Goal: Task Accomplishment & Management: Manage account settings

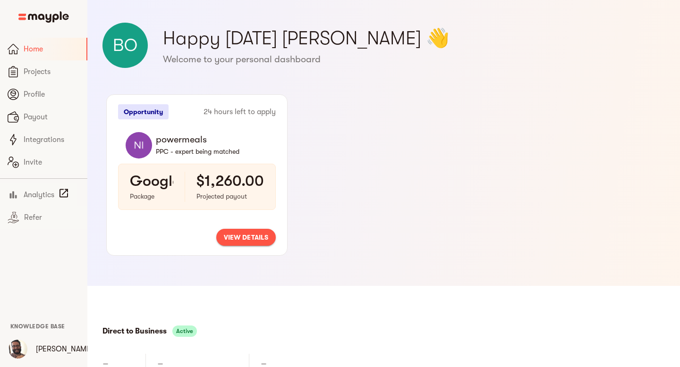
click at [183, 139] on h6 "powermeals" at bounding box center [212, 140] width 112 height 12
click at [240, 242] on span "view details" at bounding box center [246, 237] width 44 height 11
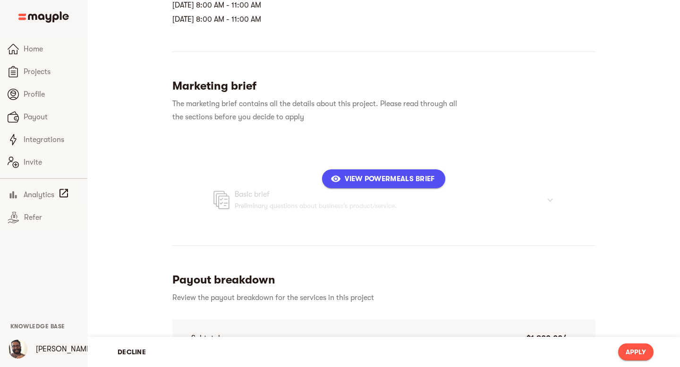
scroll to position [300, 0]
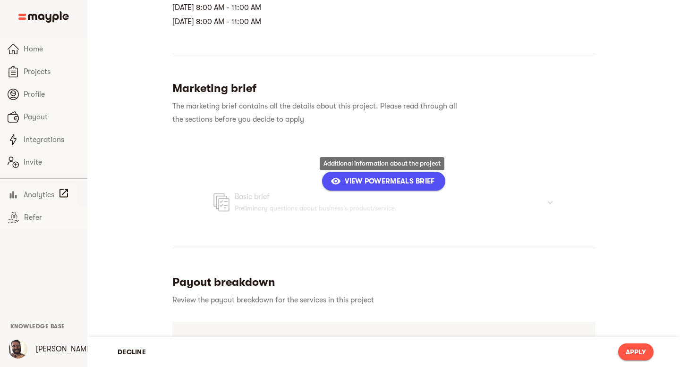
click at [354, 174] on button "View powermeals Brief" at bounding box center [383, 181] width 123 height 19
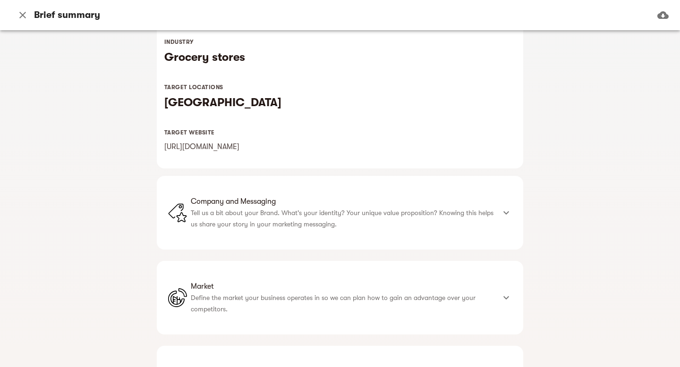
scroll to position [150, 0]
click at [216, 147] on link "[URL][DOMAIN_NAME]" at bounding box center [201, 146] width 75 height 8
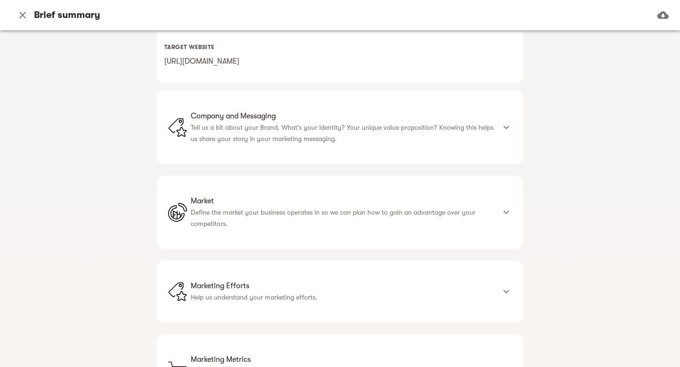
scroll to position [236, 0]
click at [408, 124] on p "Tell us a bit about your Brand. What's your identity? Your unique value proposi…" at bounding box center [343, 132] width 304 height 23
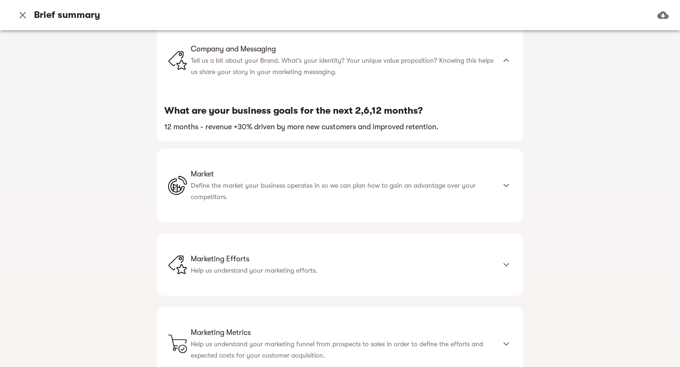
scroll to position [306, 0]
click at [252, 184] on p "Define the market your business operates in so we can plan how to gain an advan…" at bounding box center [343, 190] width 304 height 23
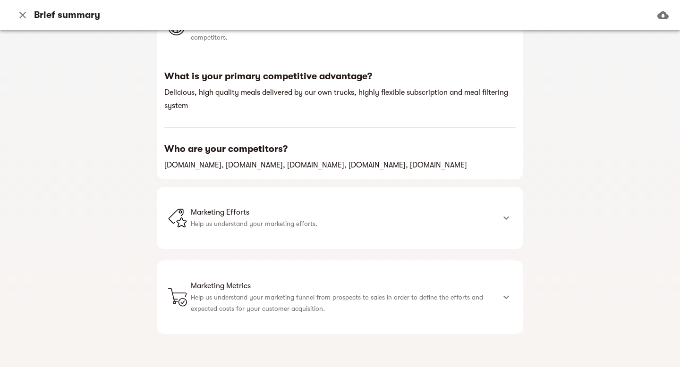
scroll to position [470, 0]
click at [380, 214] on span "Marketing Efforts" at bounding box center [343, 211] width 304 height 11
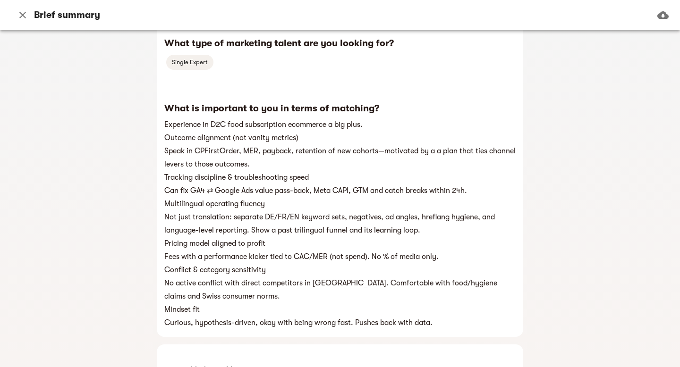
scroll to position [842, 0]
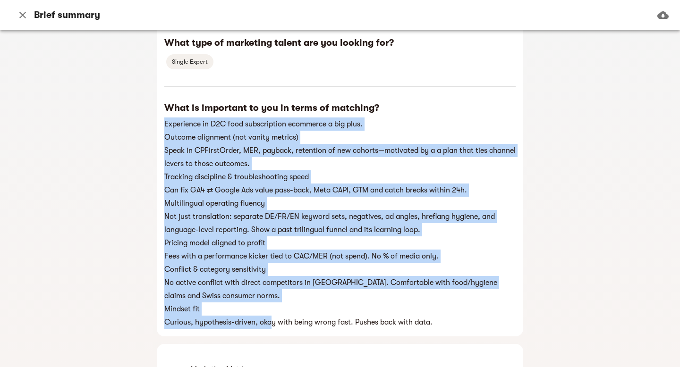
drag, startPoint x: 163, startPoint y: 123, endPoint x: 269, endPoint y: 326, distance: 229.2
click at [269, 326] on div "What is important to you in terms of matching? Experience in D2C food subscript…" at bounding box center [339, 215] width 351 height 227
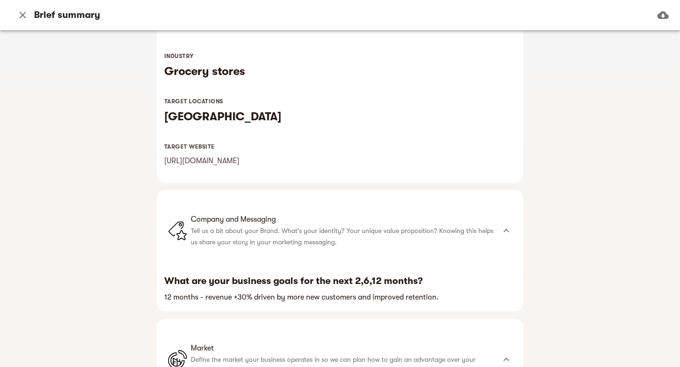
scroll to position [0, 0]
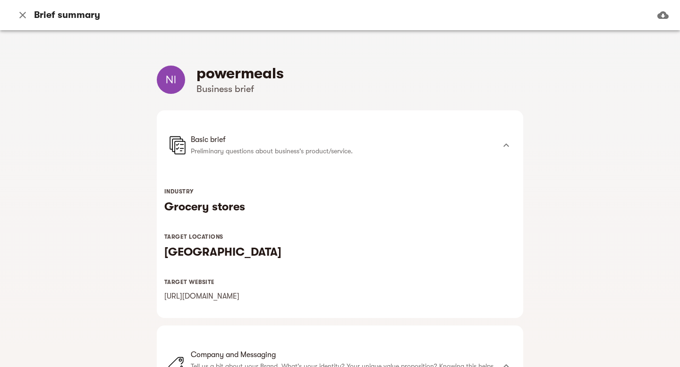
click at [20, 18] on icon "button" at bounding box center [22, 14] width 11 height 11
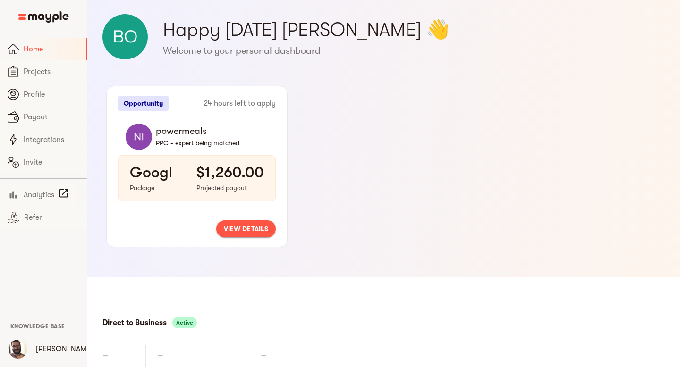
scroll to position [9, 0]
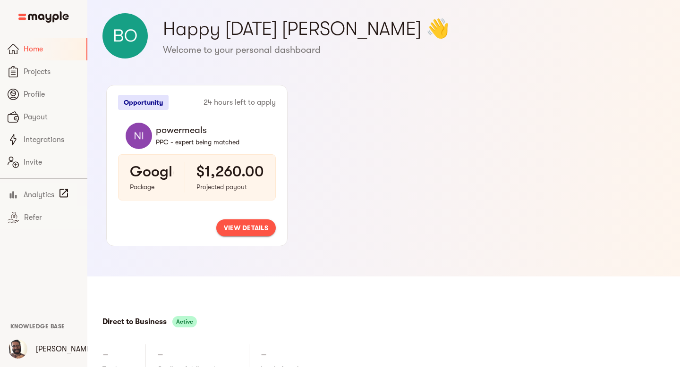
click at [171, 172] on h4 "Google Ads, Facebook Ads" at bounding box center [221, 171] width 183 height 19
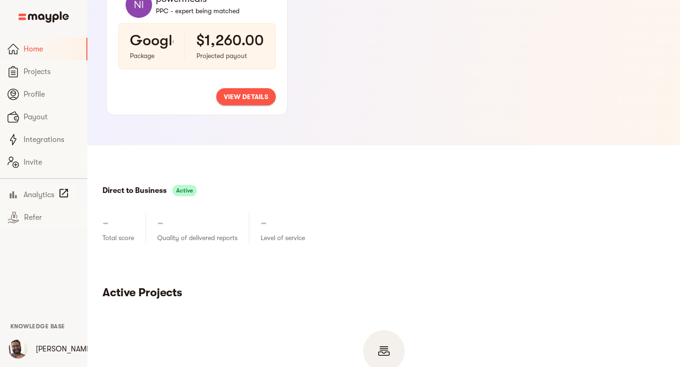
scroll to position [0, 0]
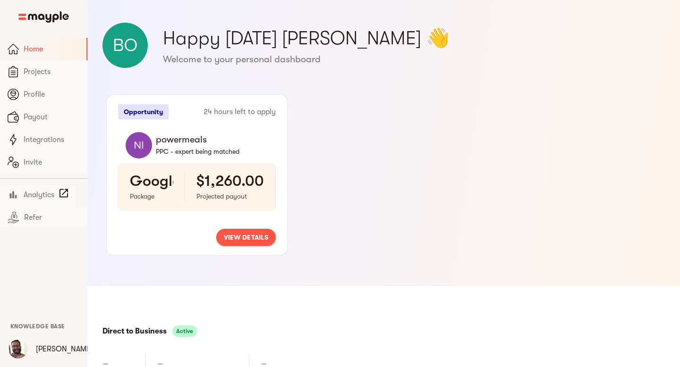
click at [251, 240] on span "view details" at bounding box center [246, 237] width 44 height 11
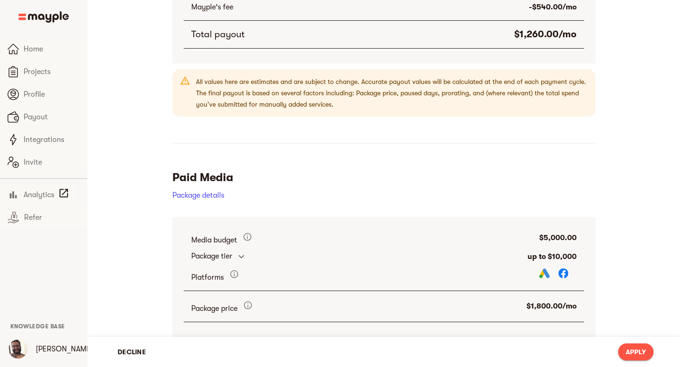
scroll to position [691, 0]
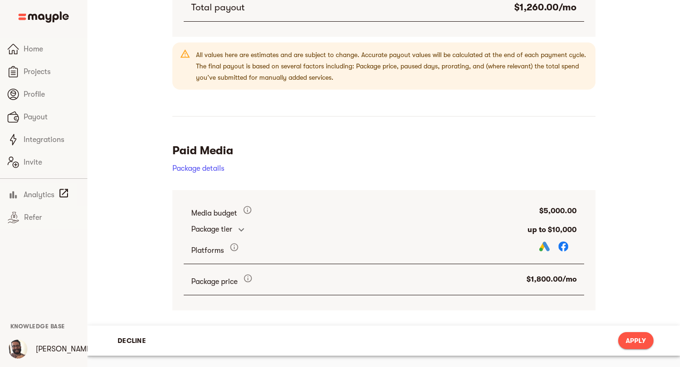
click at [140, 339] on span "Decline" at bounding box center [132, 340] width 28 height 11
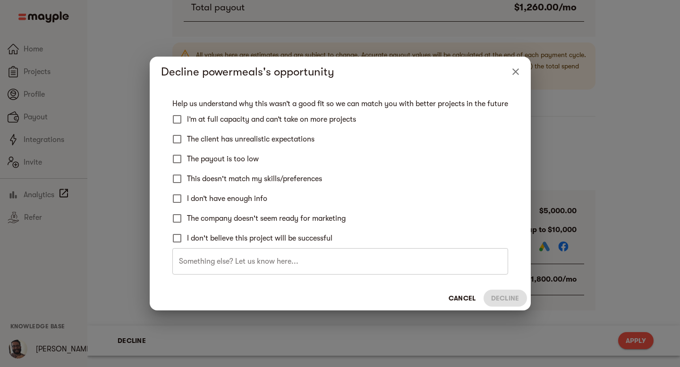
click at [280, 261] on input "text" at bounding box center [340, 261] width 336 height 26
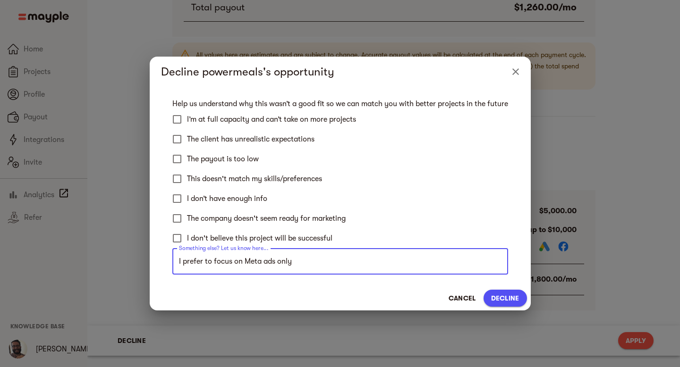
type input "I prefer to focus on Meta ads only"
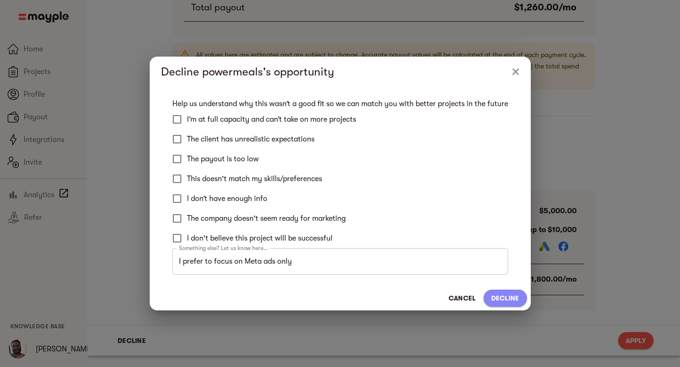
click at [502, 299] on span "Decline" at bounding box center [505, 298] width 28 height 11
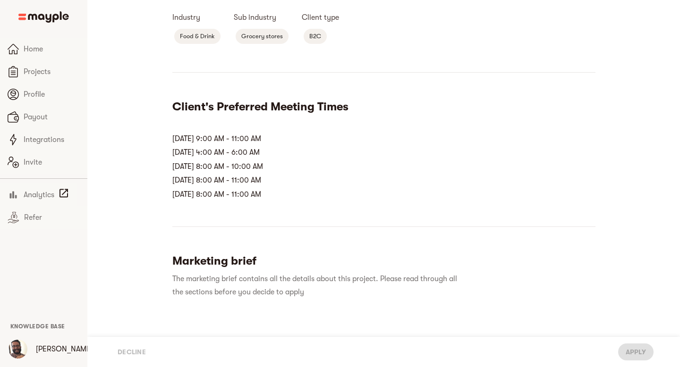
scroll to position [0, 0]
